Goal: Task Accomplishment & Management: Manage account settings

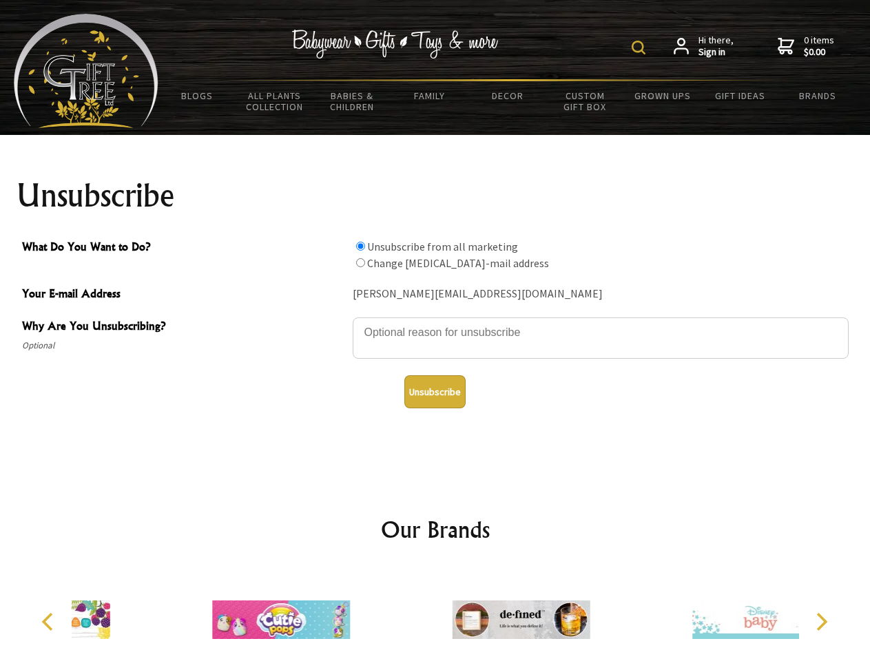
click at [641, 48] on img at bounding box center [639, 48] width 14 height 14
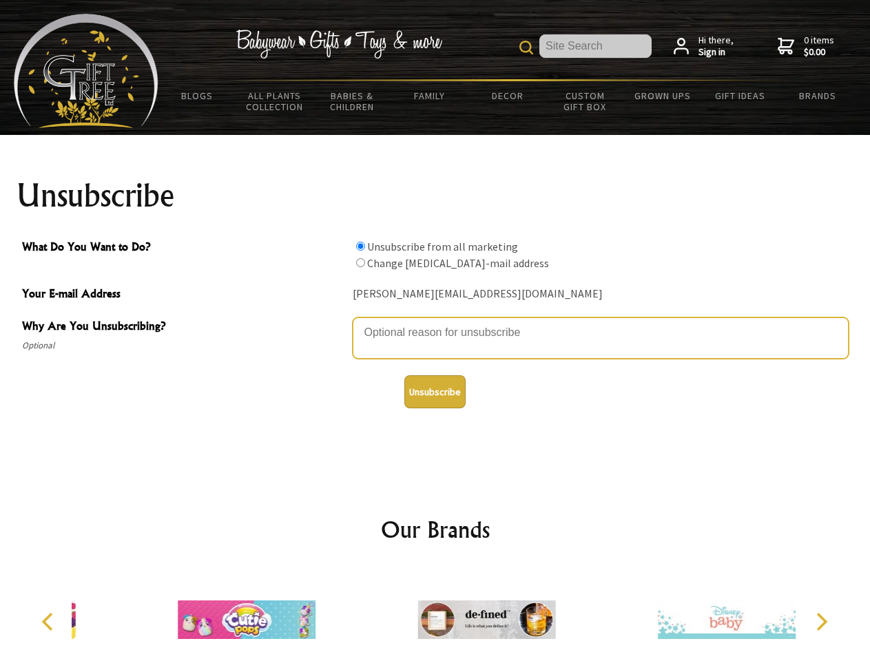
click at [435, 322] on textarea "Why Are You Unsubscribing?" at bounding box center [601, 338] width 496 height 41
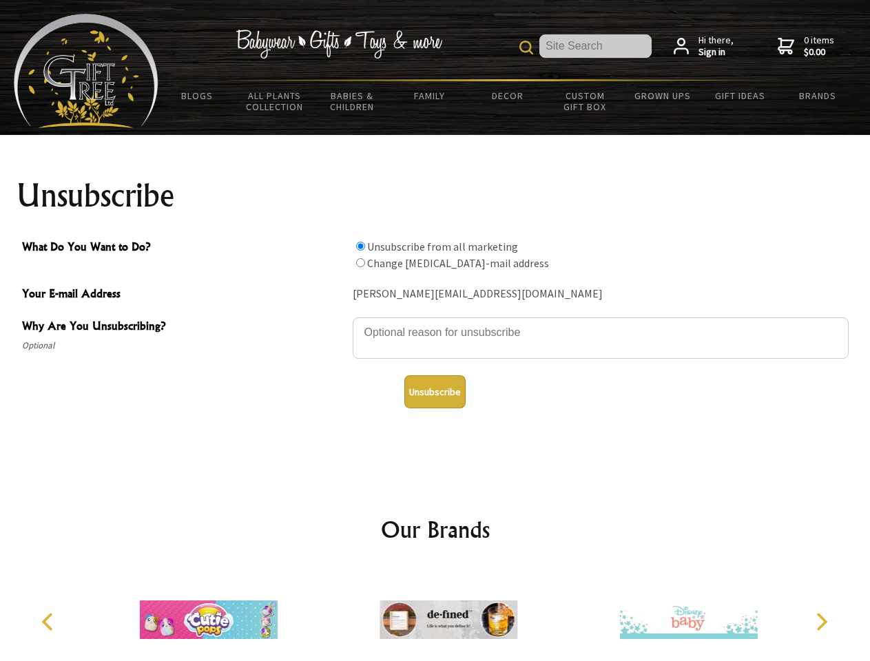
click at [360, 246] on input "What Do You Want to Do?" at bounding box center [360, 246] width 9 height 9
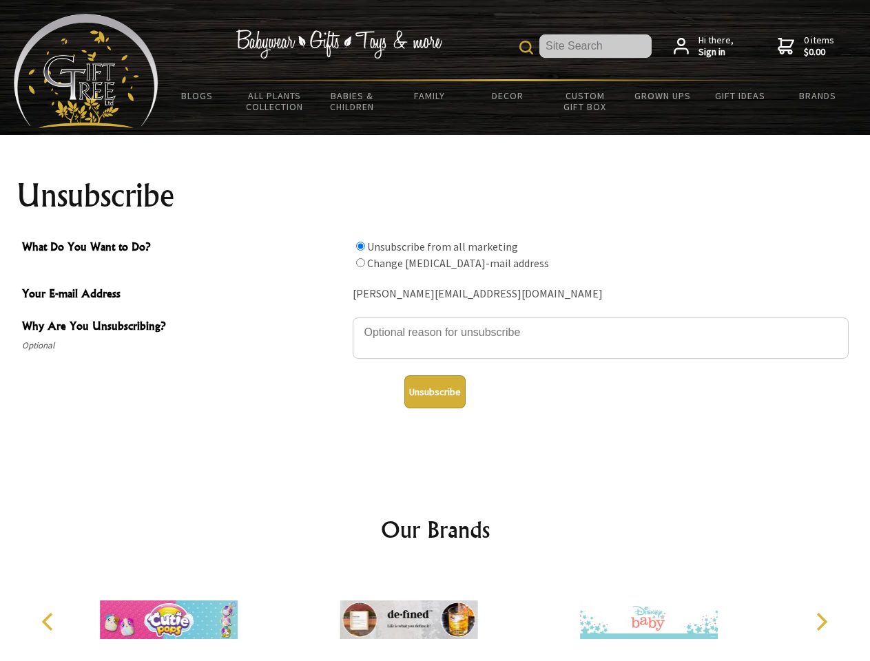
click at [360, 263] on input "What Do You Want to Do?" at bounding box center [360, 262] width 9 height 9
radio input "true"
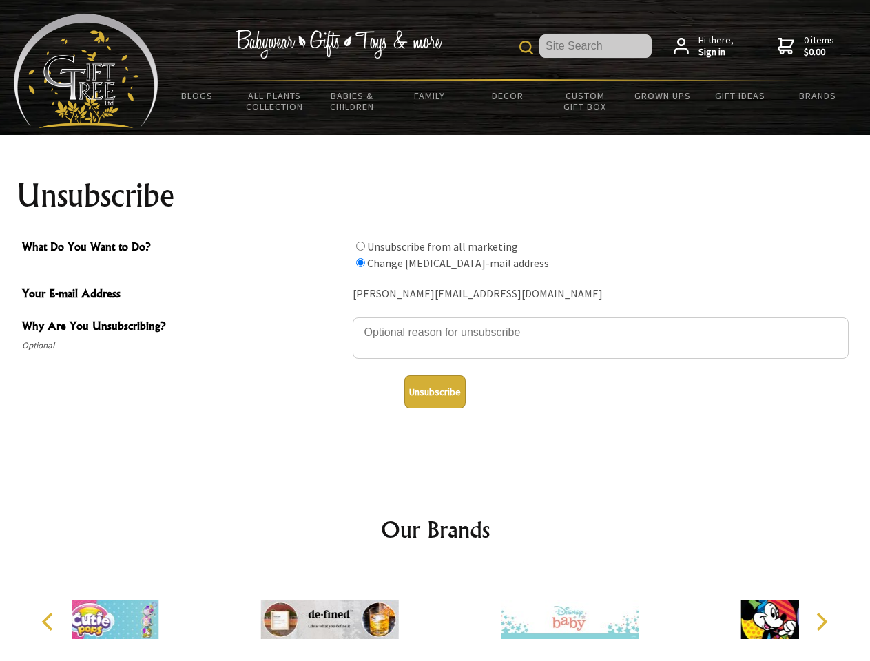
click at [435, 392] on button "Unsubscribe" at bounding box center [434, 392] width 61 height 33
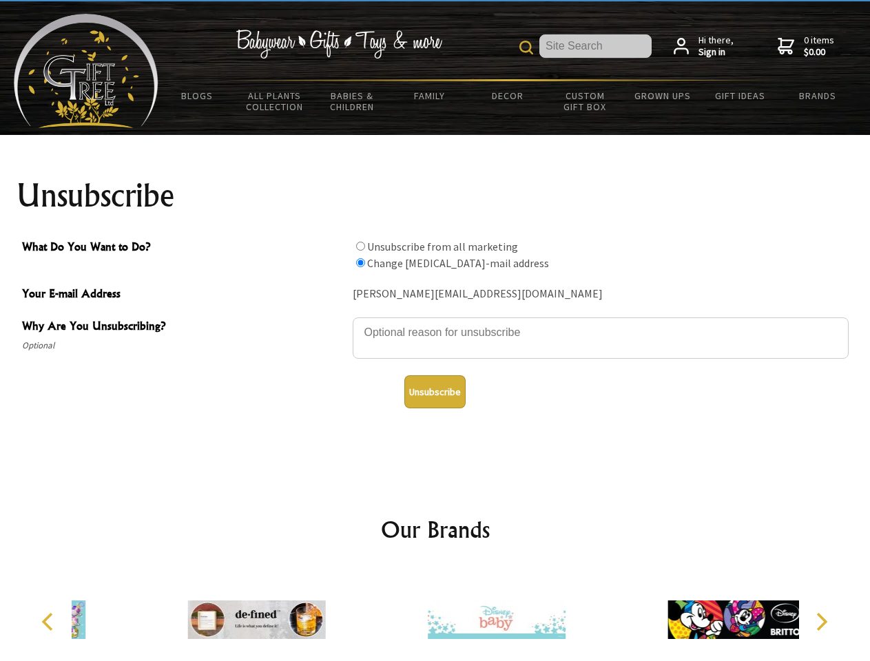
click at [435, 615] on img at bounding box center [497, 619] width 138 height 103
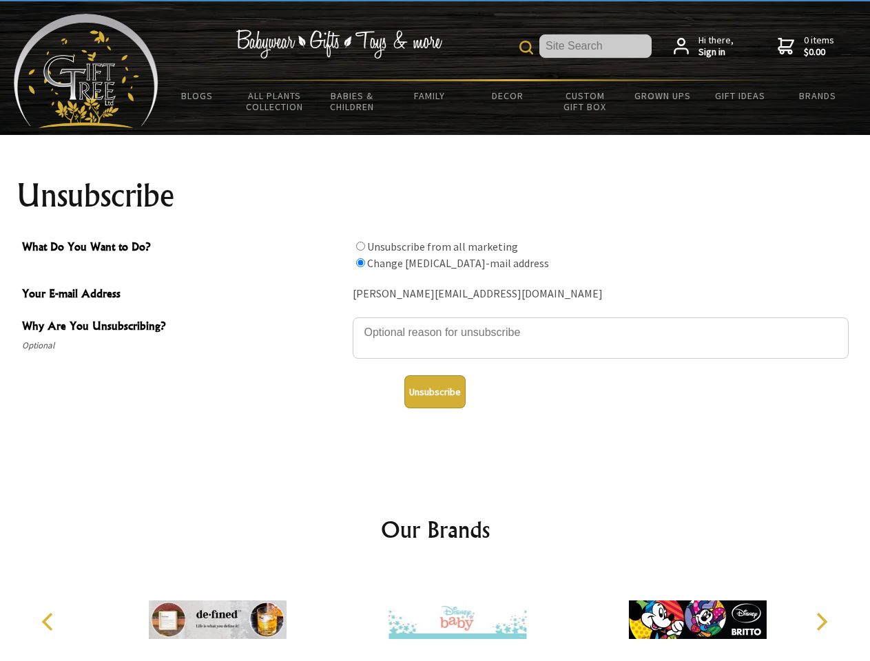
click at [50, 622] on icon "Previous" at bounding box center [49, 622] width 18 height 18
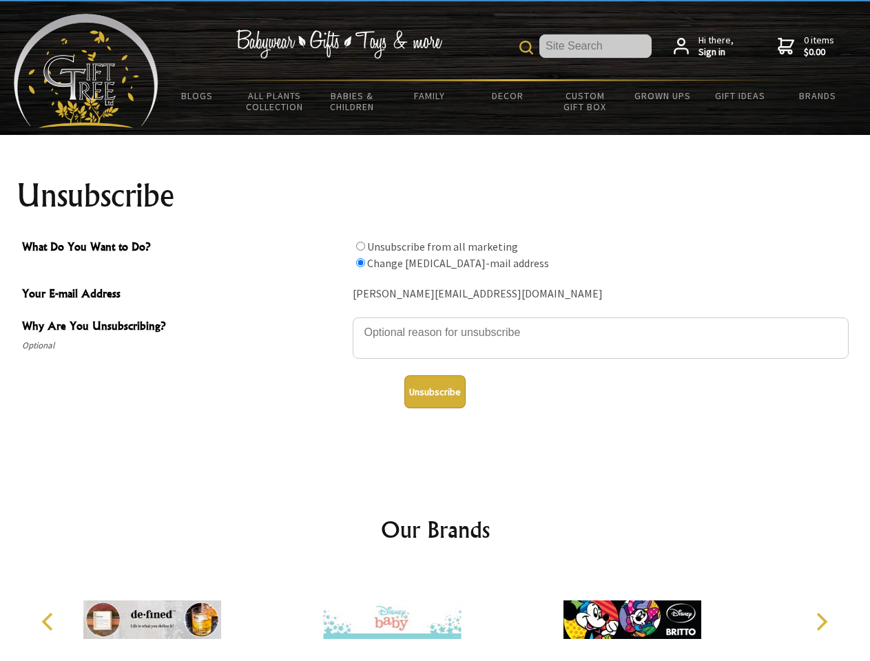
click at [821, 622] on icon "Next" at bounding box center [821, 622] width 18 height 18
